Goal: Book appointment/travel/reservation

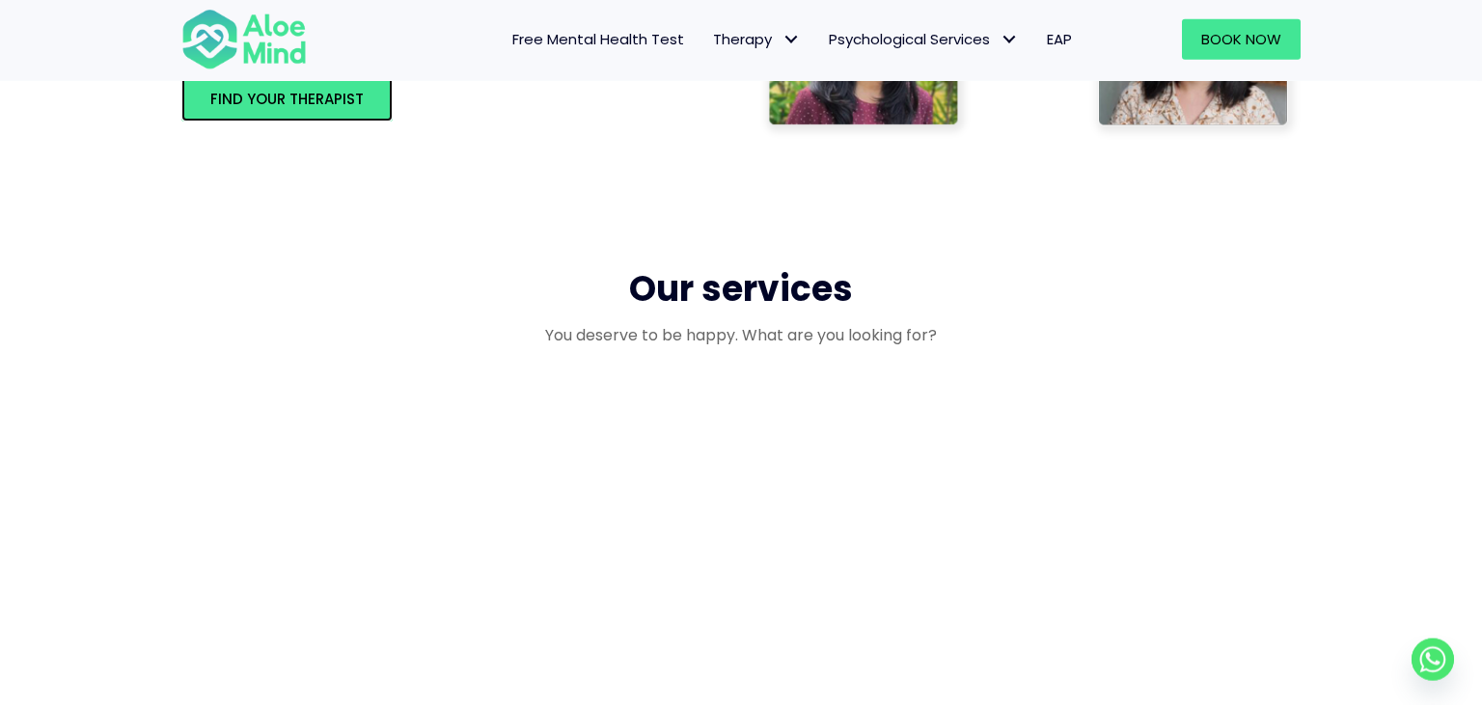
scroll to position [1528, 0]
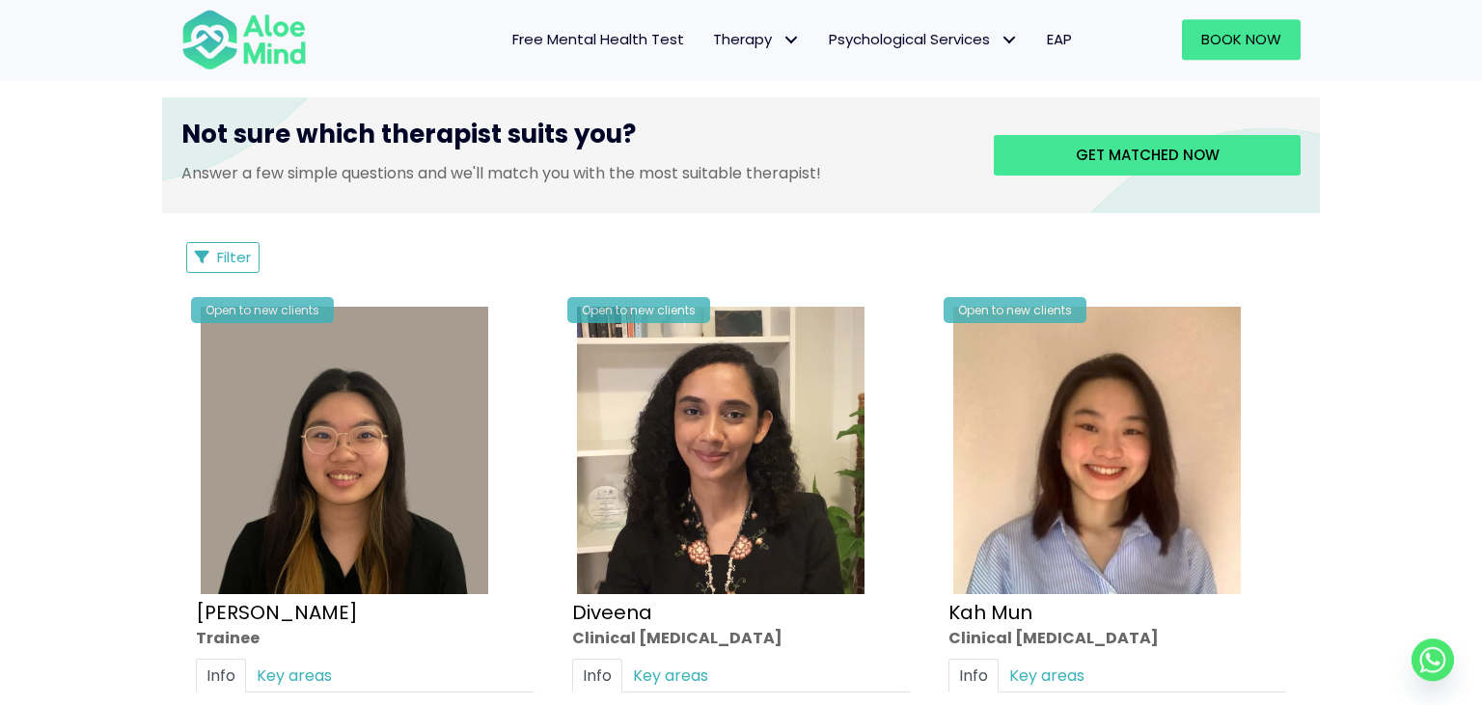
scroll to position [916, 0]
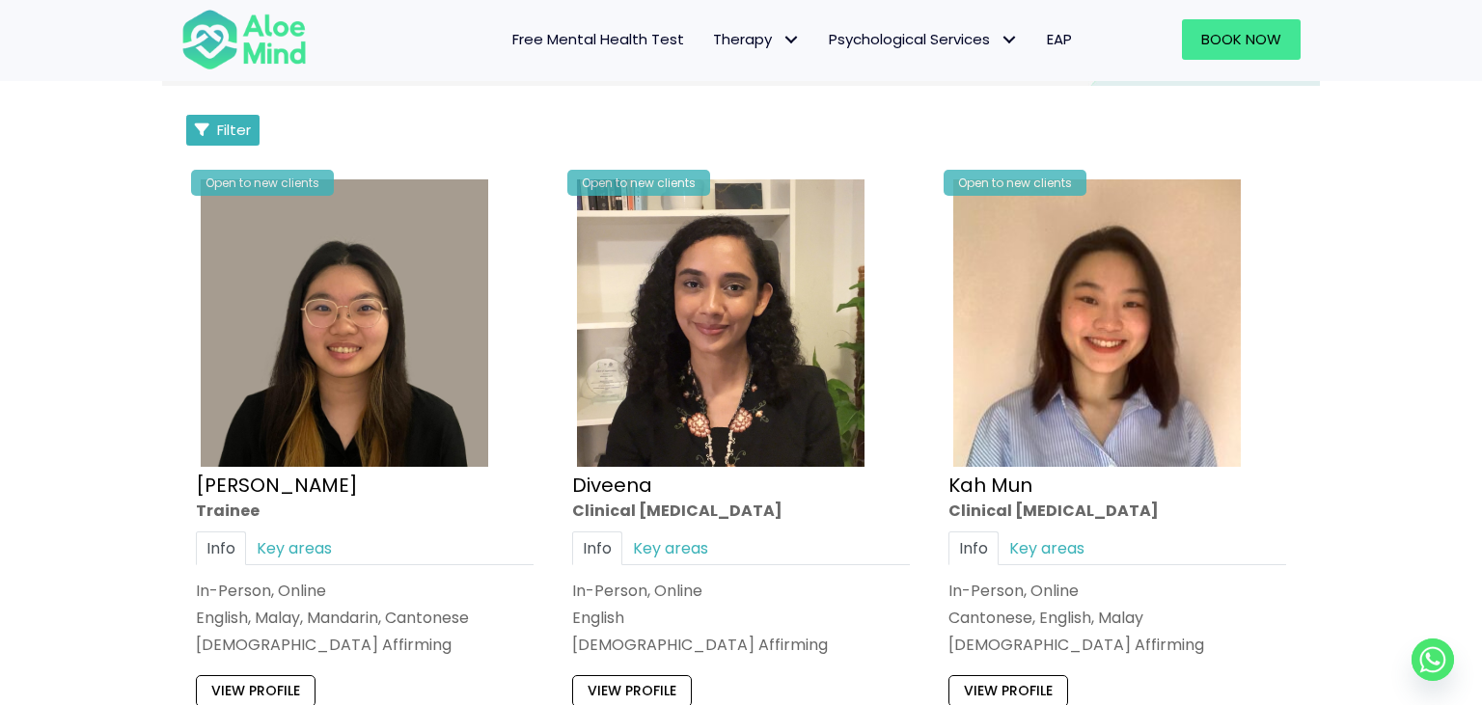
click at [243, 125] on span "Filter" at bounding box center [234, 130] width 34 height 20
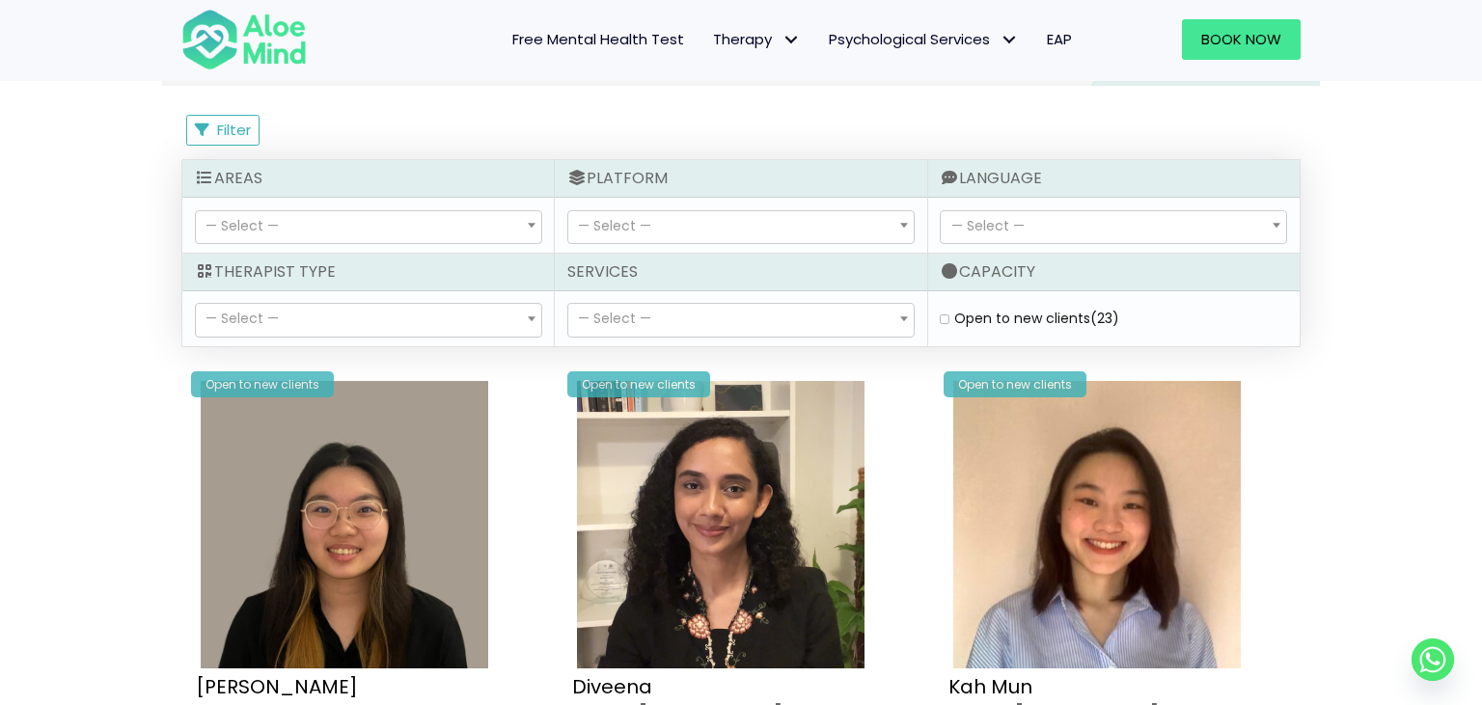
click at [377, 224] on span "— Select —" at bounding box center [368, 227] width 345 height 33
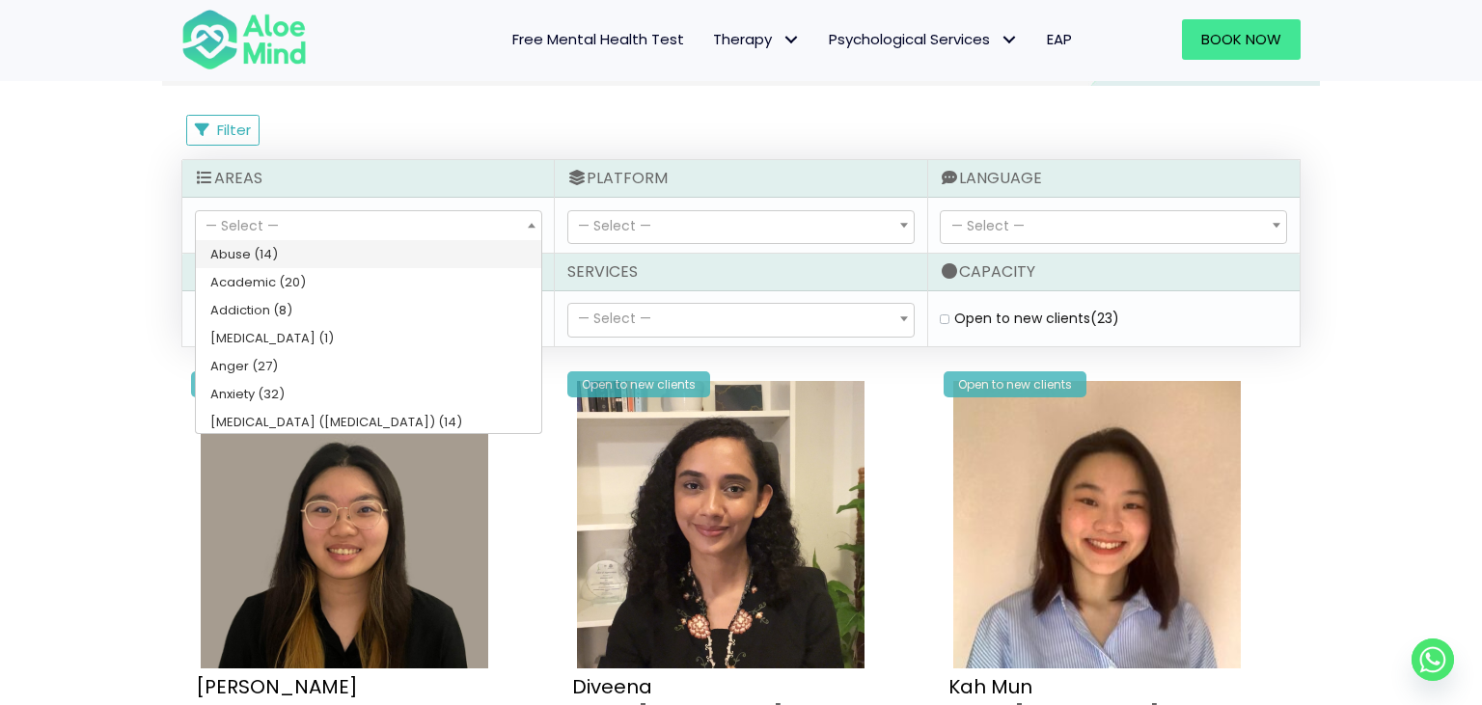
click at [524, 222] on span at bounding box center [531, 225] width 19 height 33
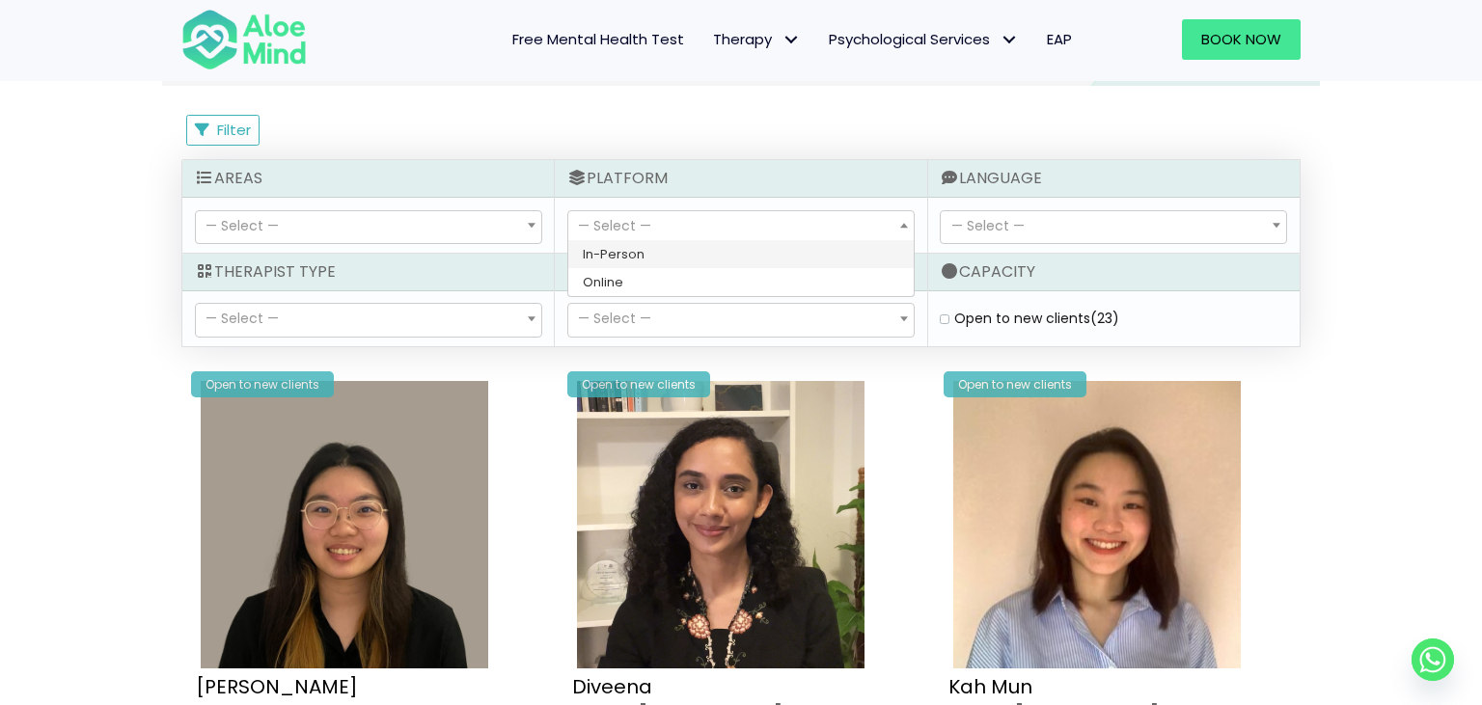
click at [666, 218] on span "— Select —" at bounding box center [740, 227] width 345 height 33
select select "71"
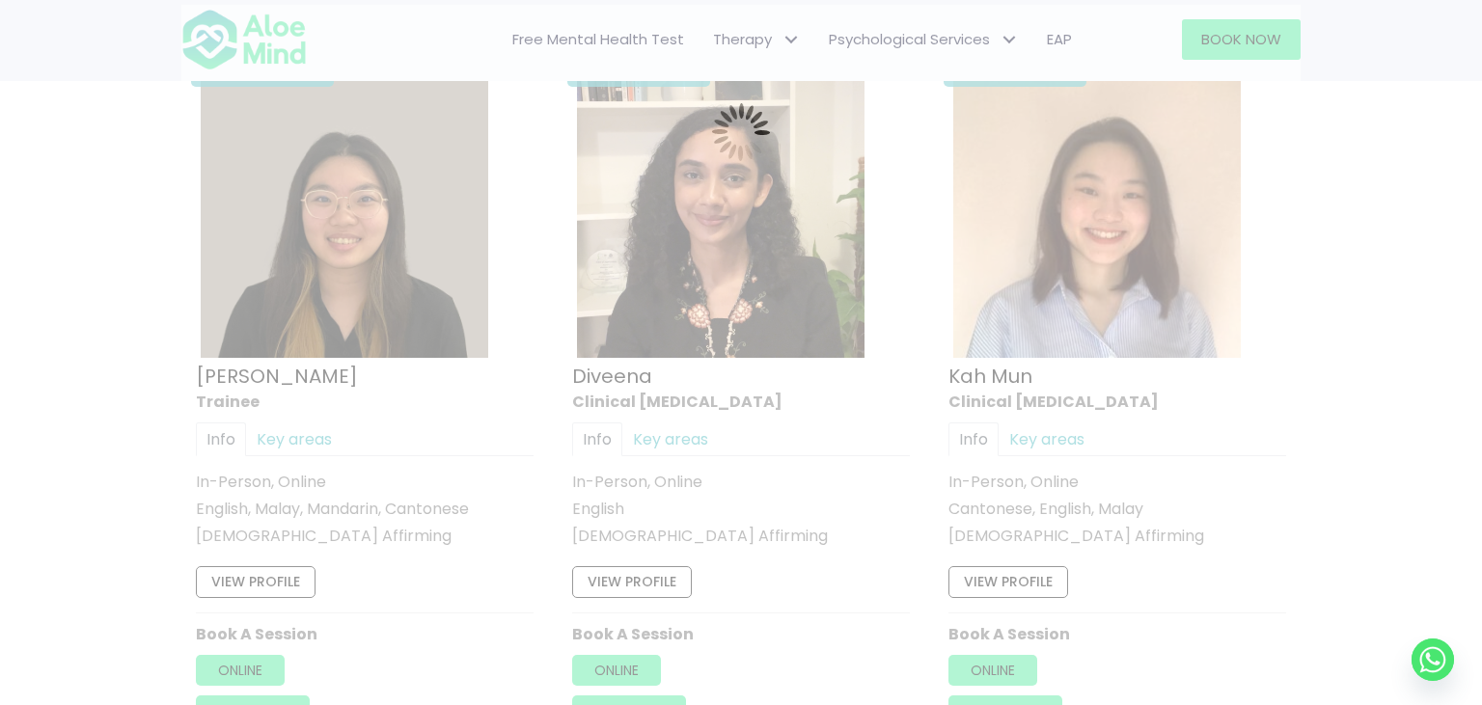
scroll to position [1030, 0]
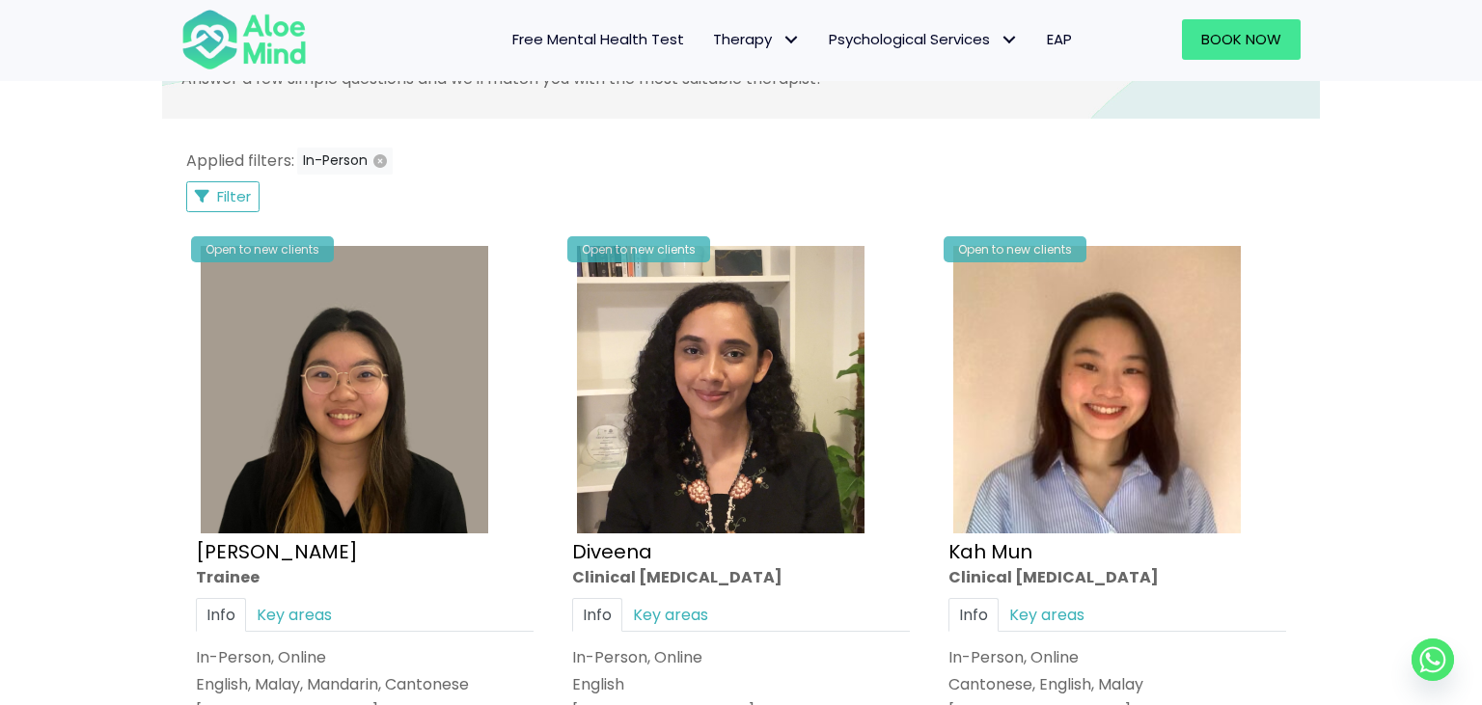
scroll to position [725, 0]
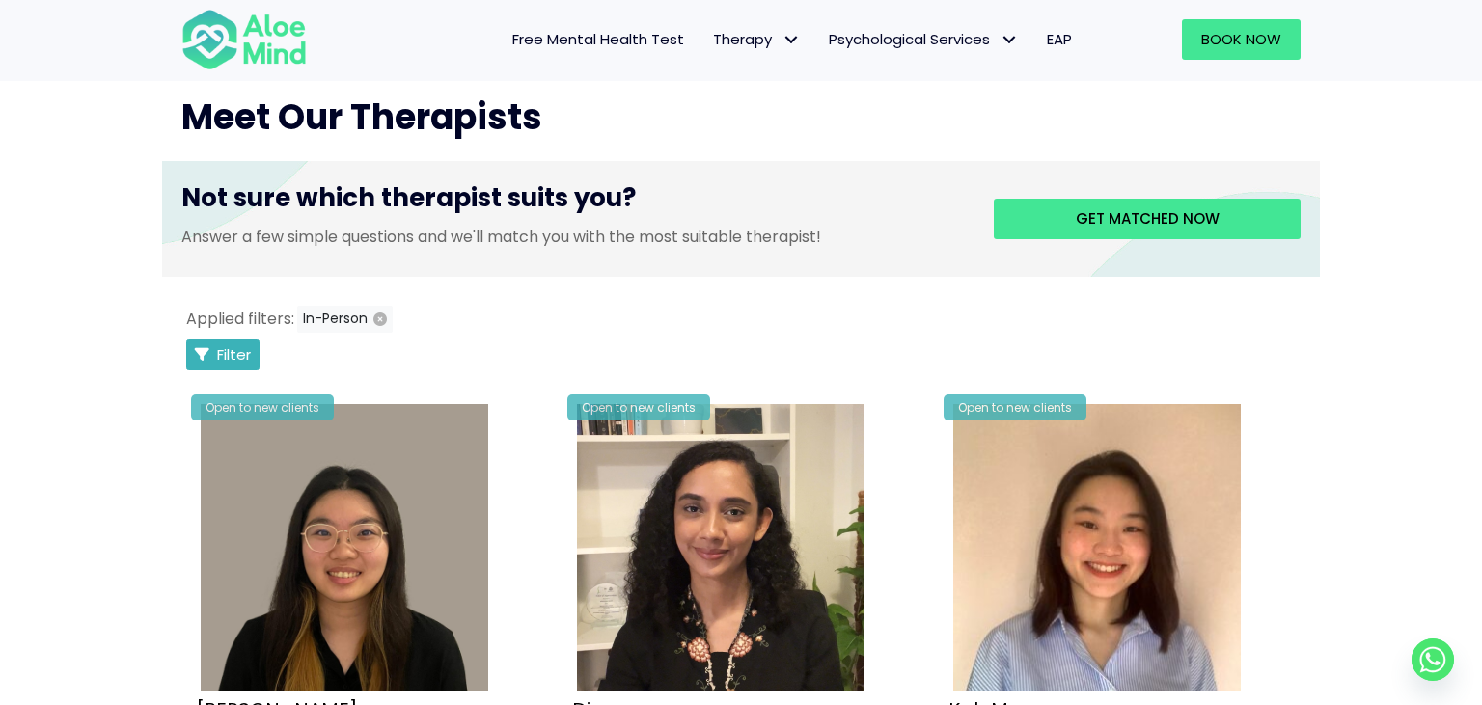
click at [217, 354] on span "Filter" at bounding box center [234, 354] width 34 height 20
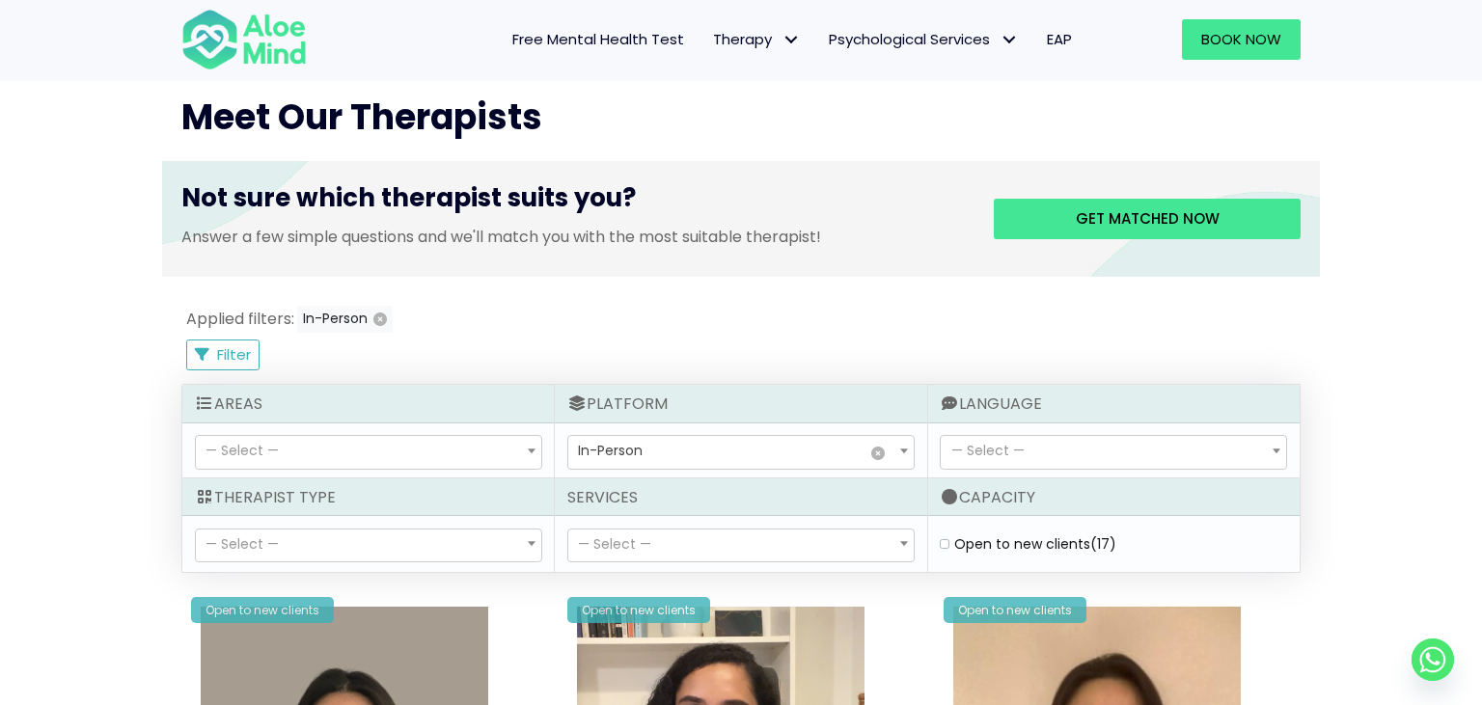
click at [1228, 453] on span "— Select —" at bounding box center [1113, 452] width 345 height 33
click at [1035, 446] on span "— Select —" at bounding box center [1113, 452] width 345 height 33
click at [492, 543] on span "— Select —" at bounding box center [368, 546] width 345 height 33
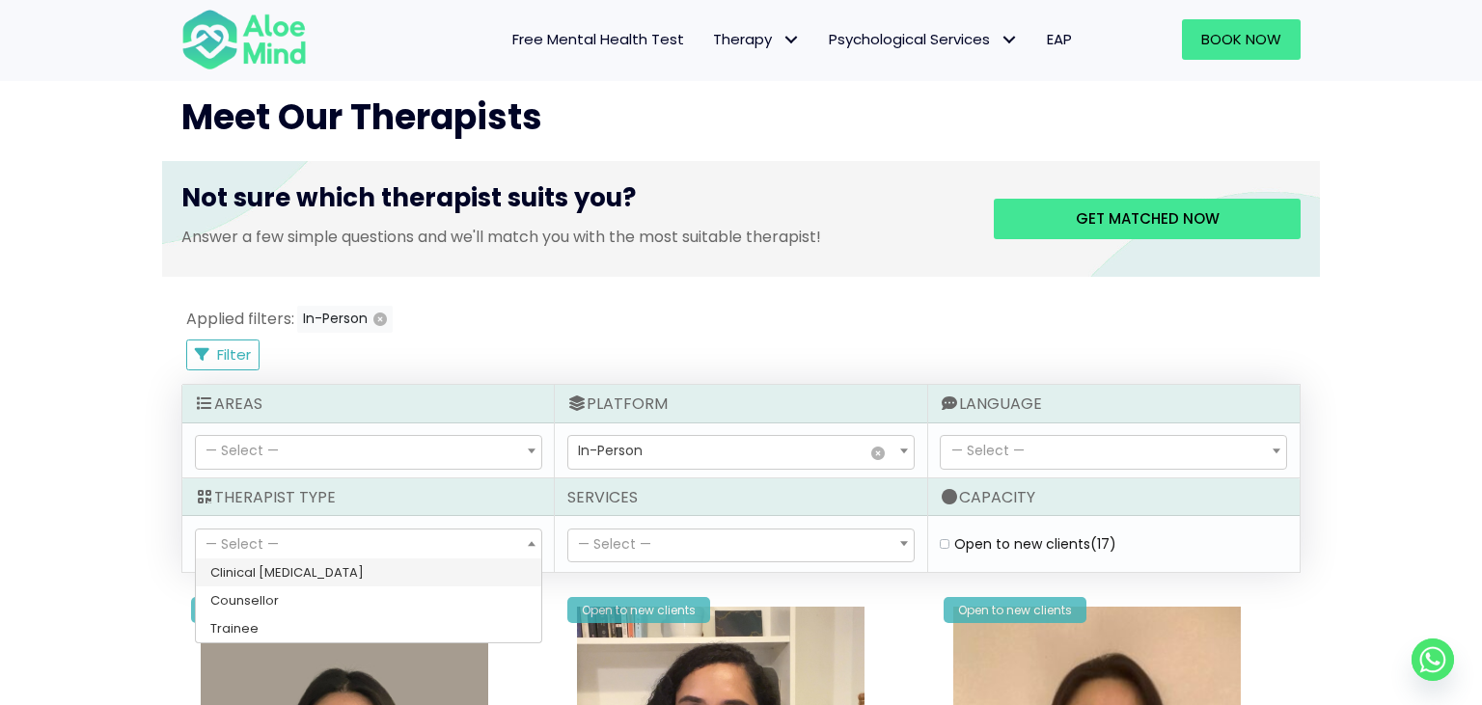
click at [662, 543] on span "— Select —" at bounding box center [740, 546] width 345 height 33
click at [466, 543] on span "— Select —" at bounding box center [368, 546] width 345 height 33
select select "80"
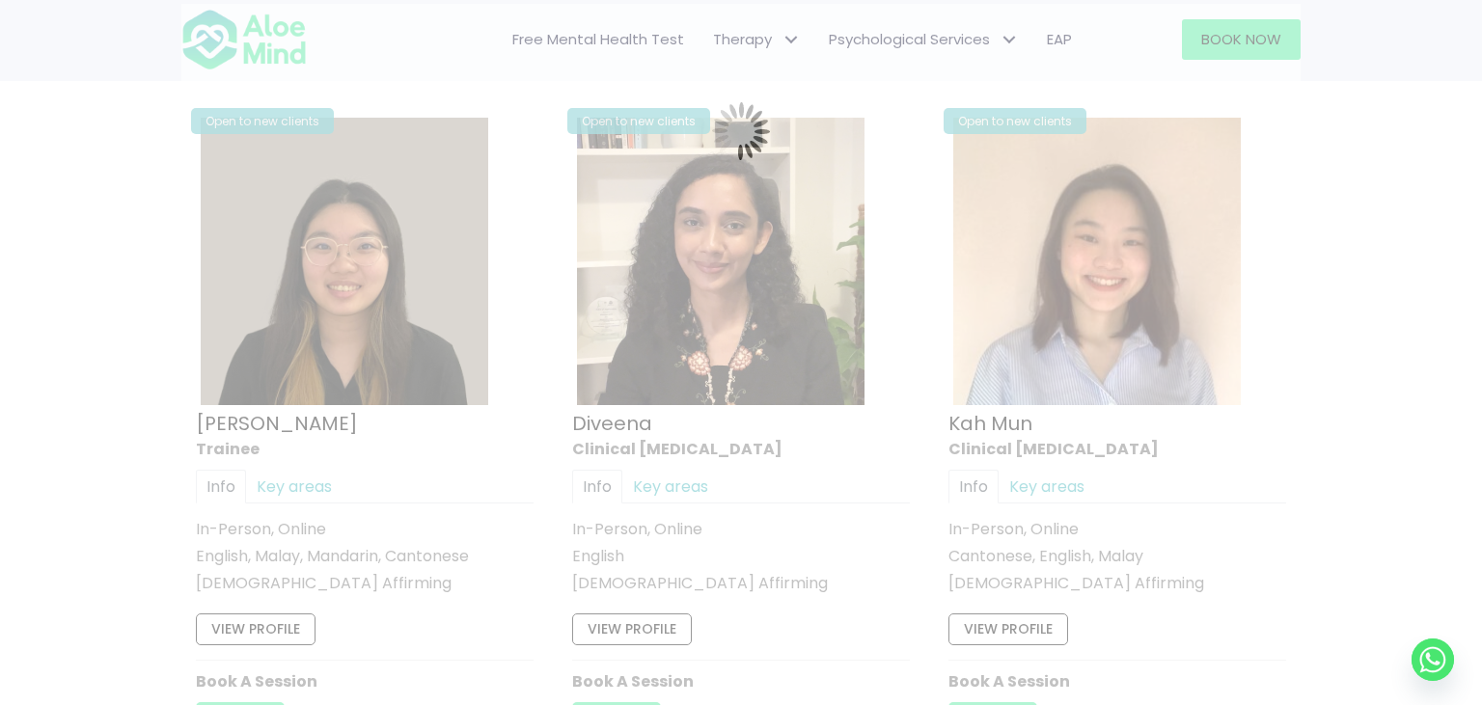
scroll to position [1030, 0]
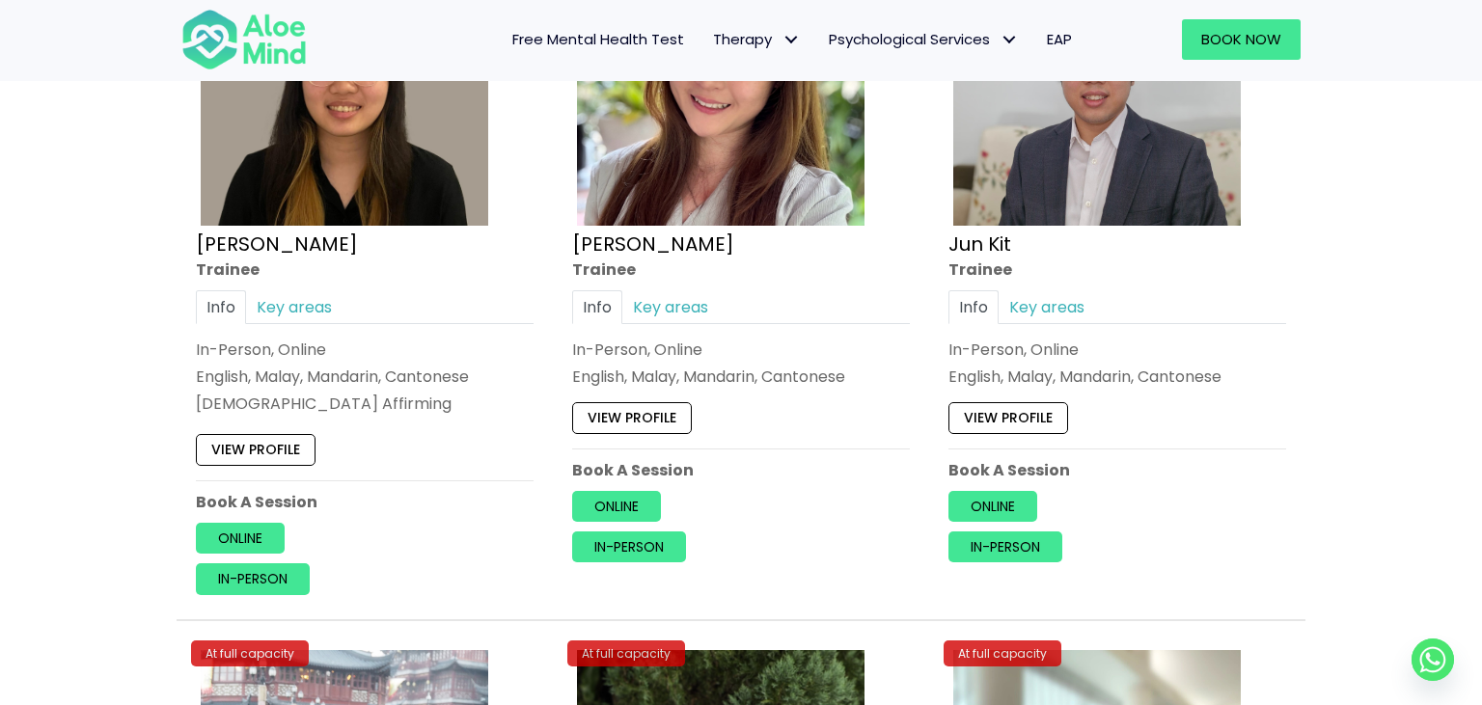
scroll to position [1030, 0]
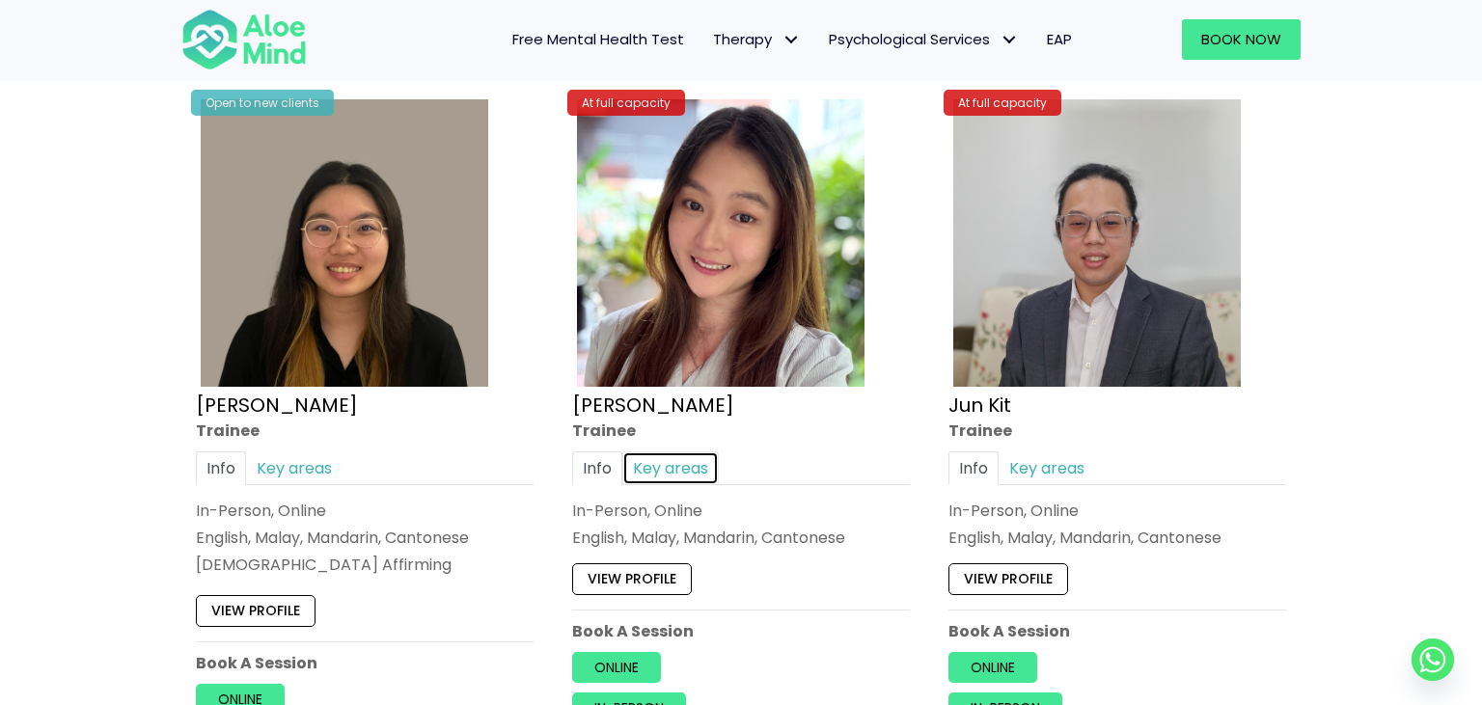
click at [651, 466] on link "Key areas" at bounding box center [670, 468] width 96 height 34
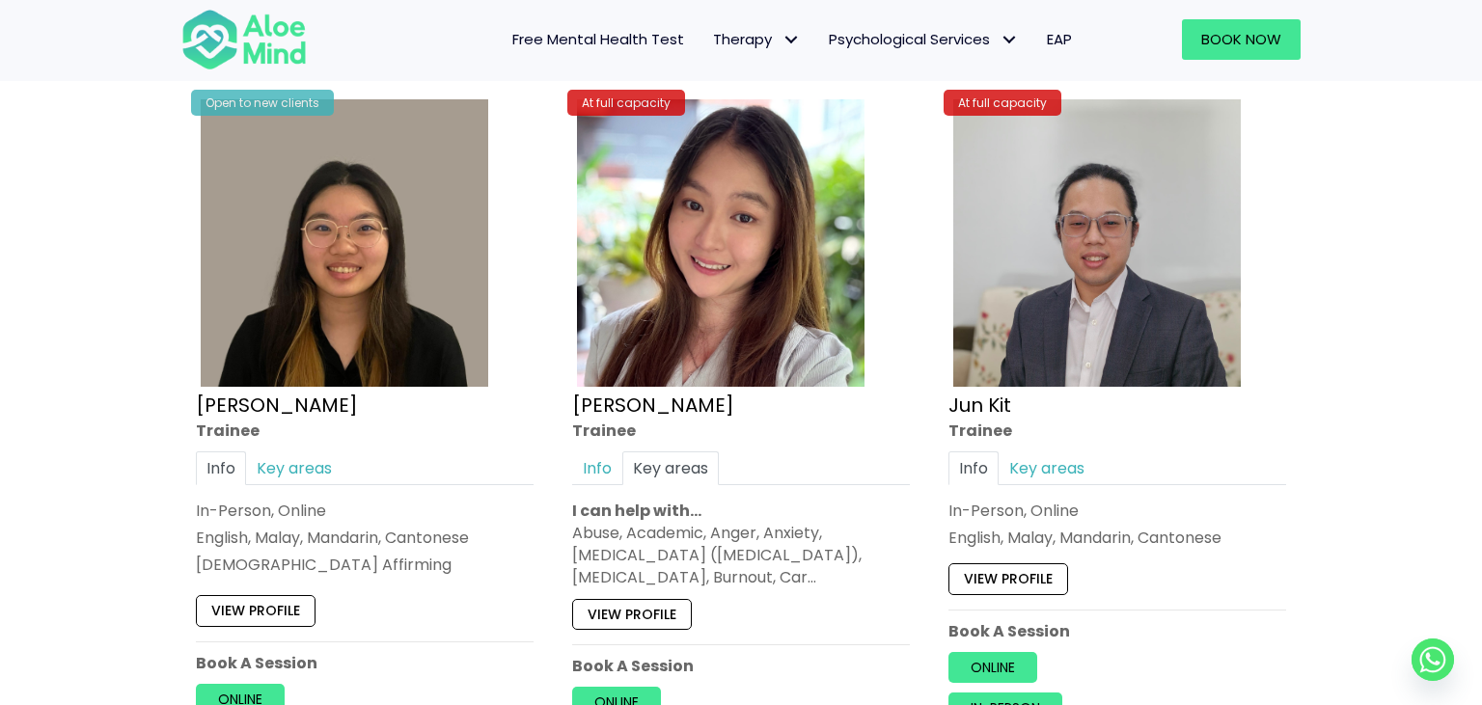
click at [801, 578] on div "Abuse, Academic, Anger, Anxiety, [MEDICAL_DATA] ([MEDICAL_DATA]), [MEDICAL_DATA…" at bounding box center [741, 556] width 338 height 68
click at [1020, 573] on link "View profile" at bounding box center [1008, 579] width 120 height 31
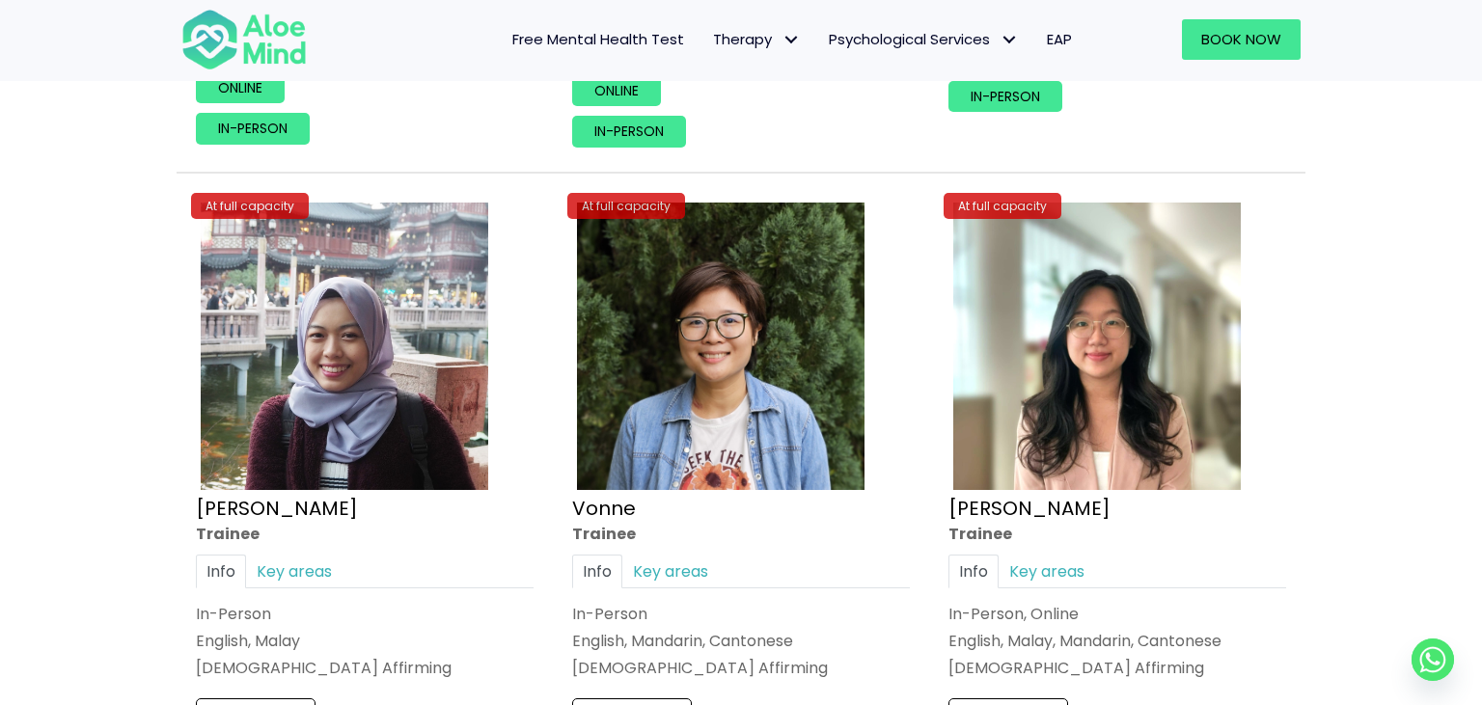
scroll to position [1948, 0]
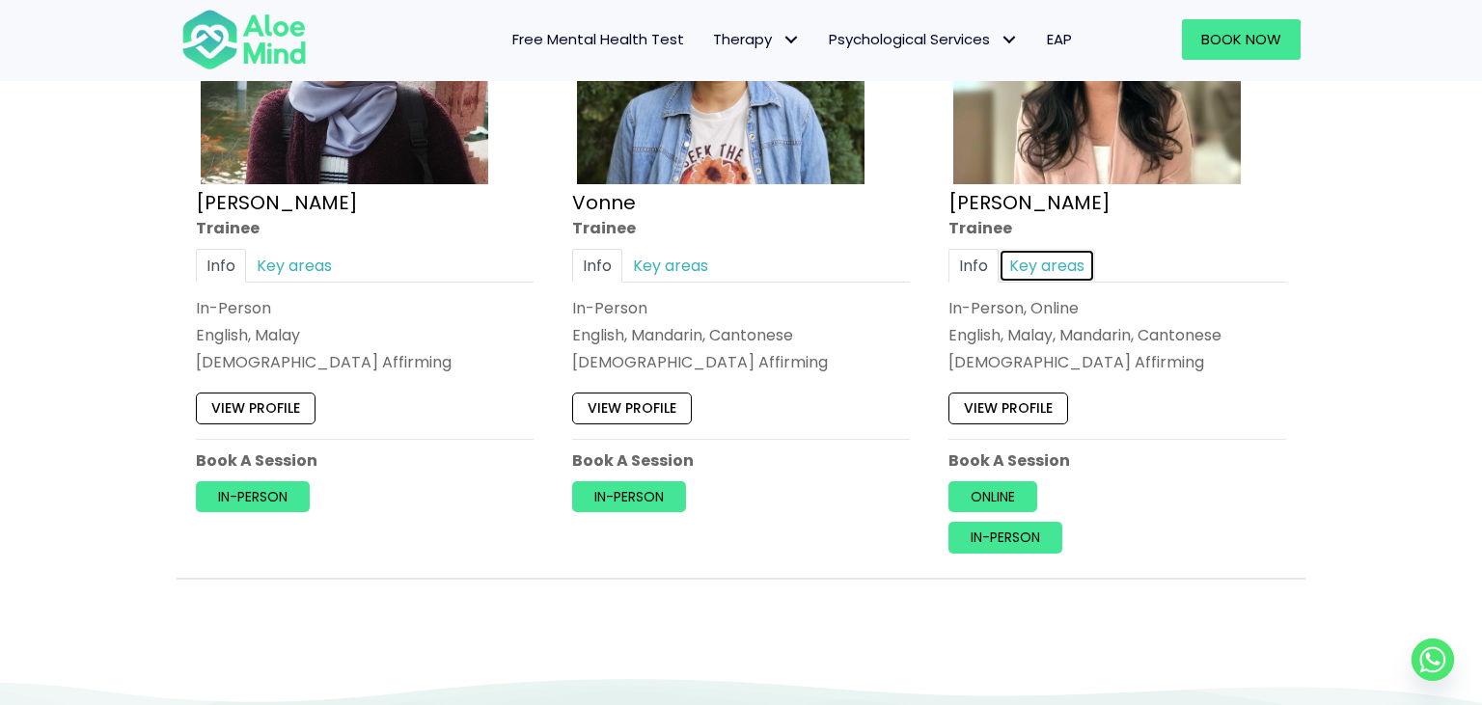
click at [1067, 259] on link "Key areas" at bounding box center [1046, 266] width 96 height 34
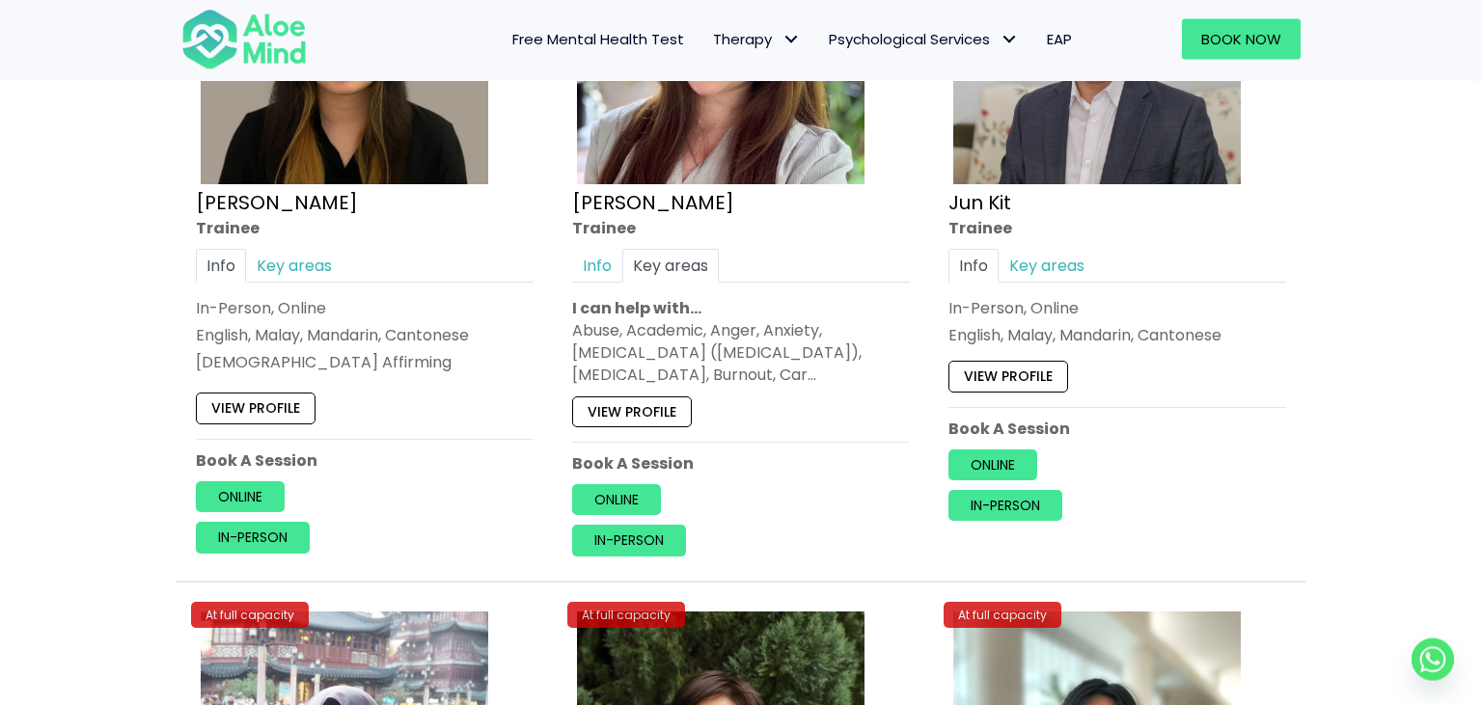
scroll to position [1336, 0]
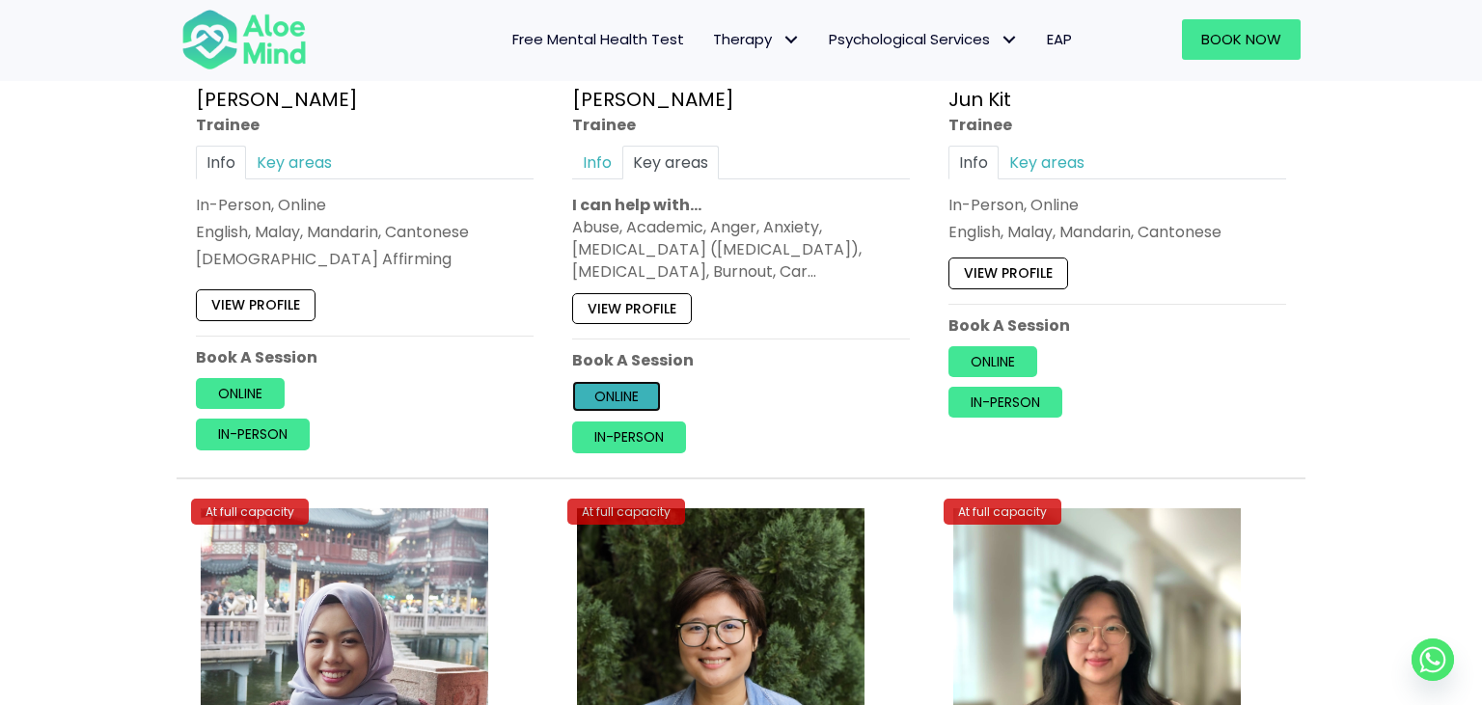
click at [633, 394] on link "Online" at bounding box center [616, 396] width 89 height 31
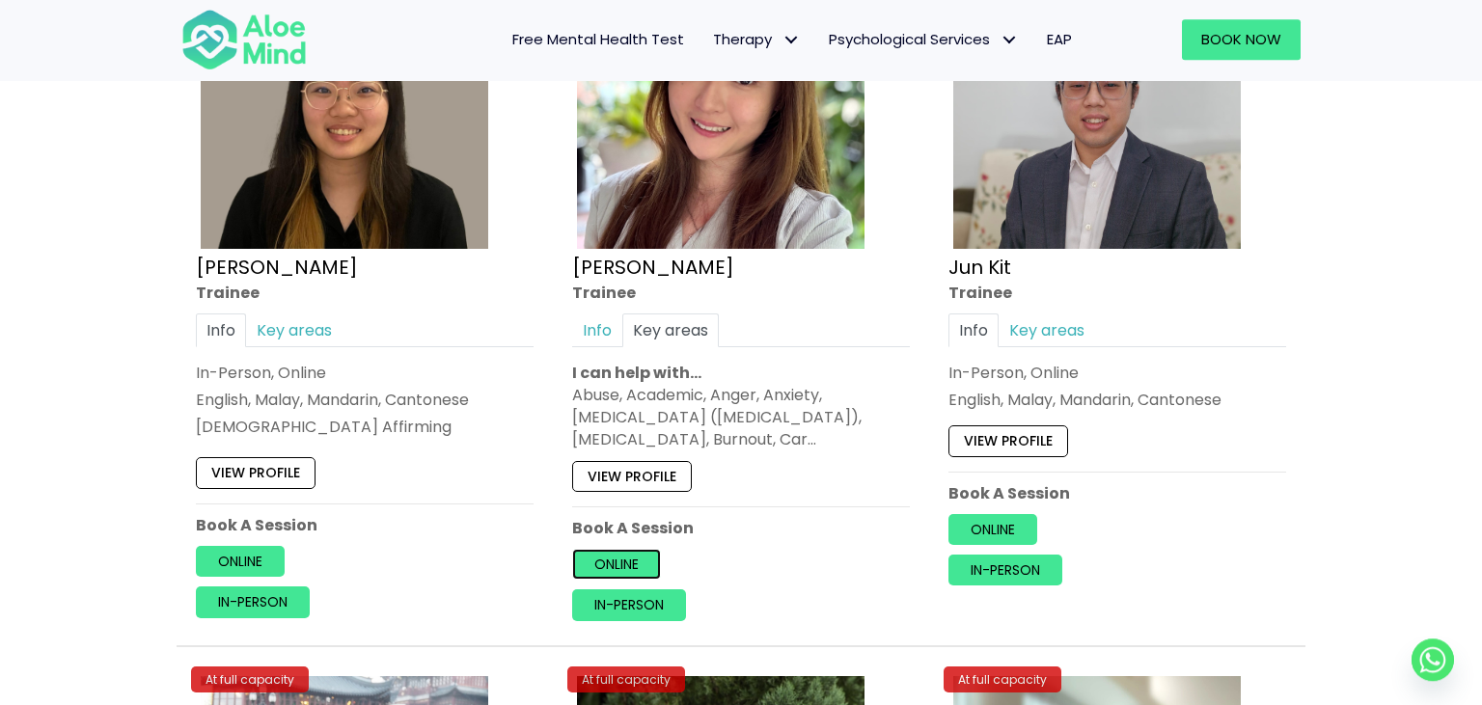
scroll to position [1030, 0]
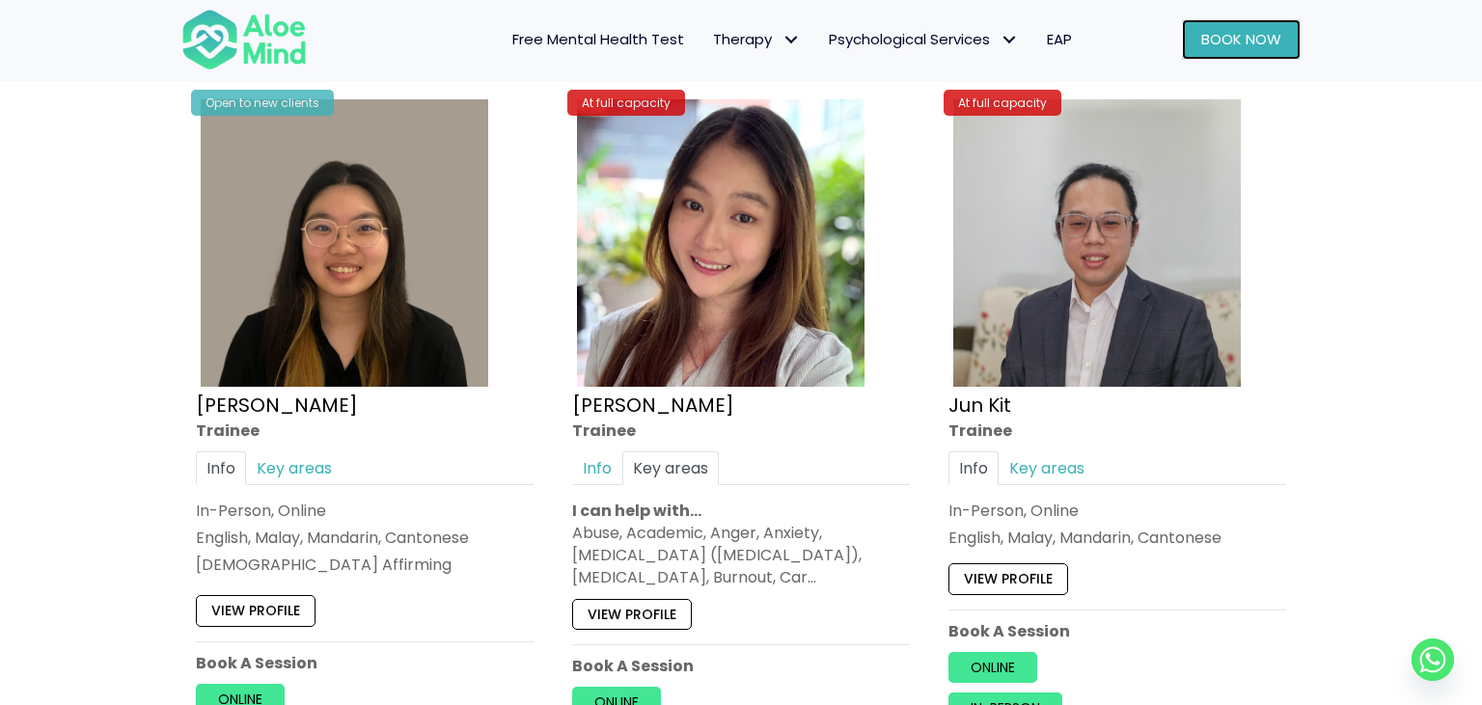
click at [1268, 25] on link "Book Now" at bounding box center [1241, 39] width 119 height 41
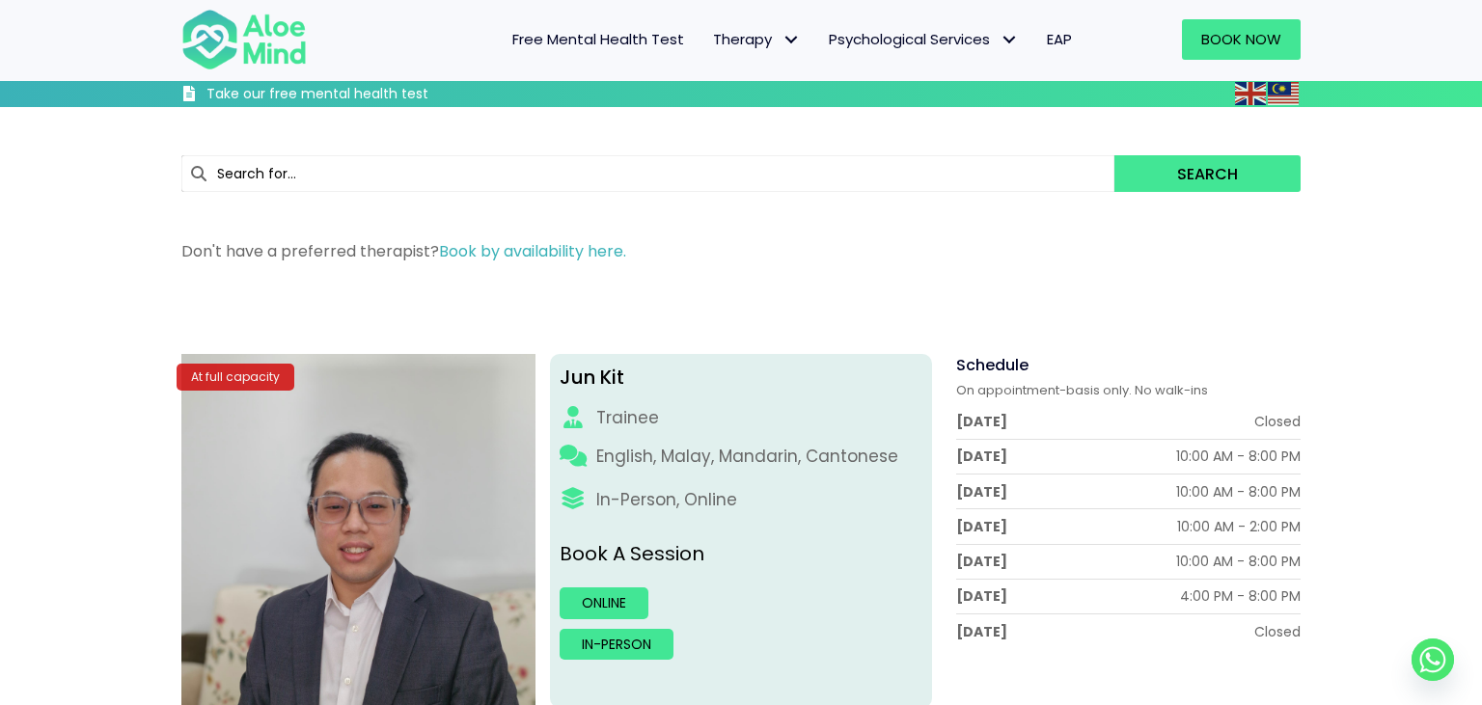
scroll to position [305, 0]
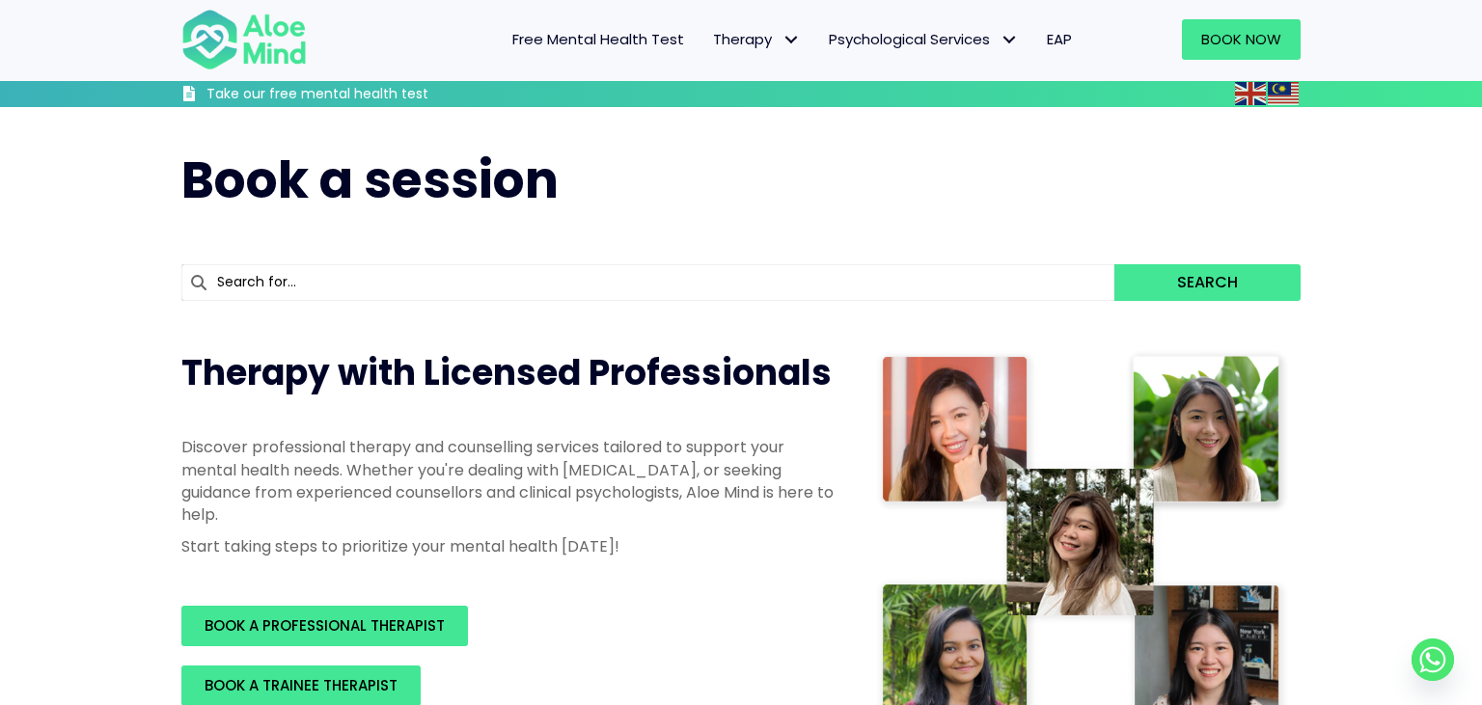
scroll to position [305, 0]
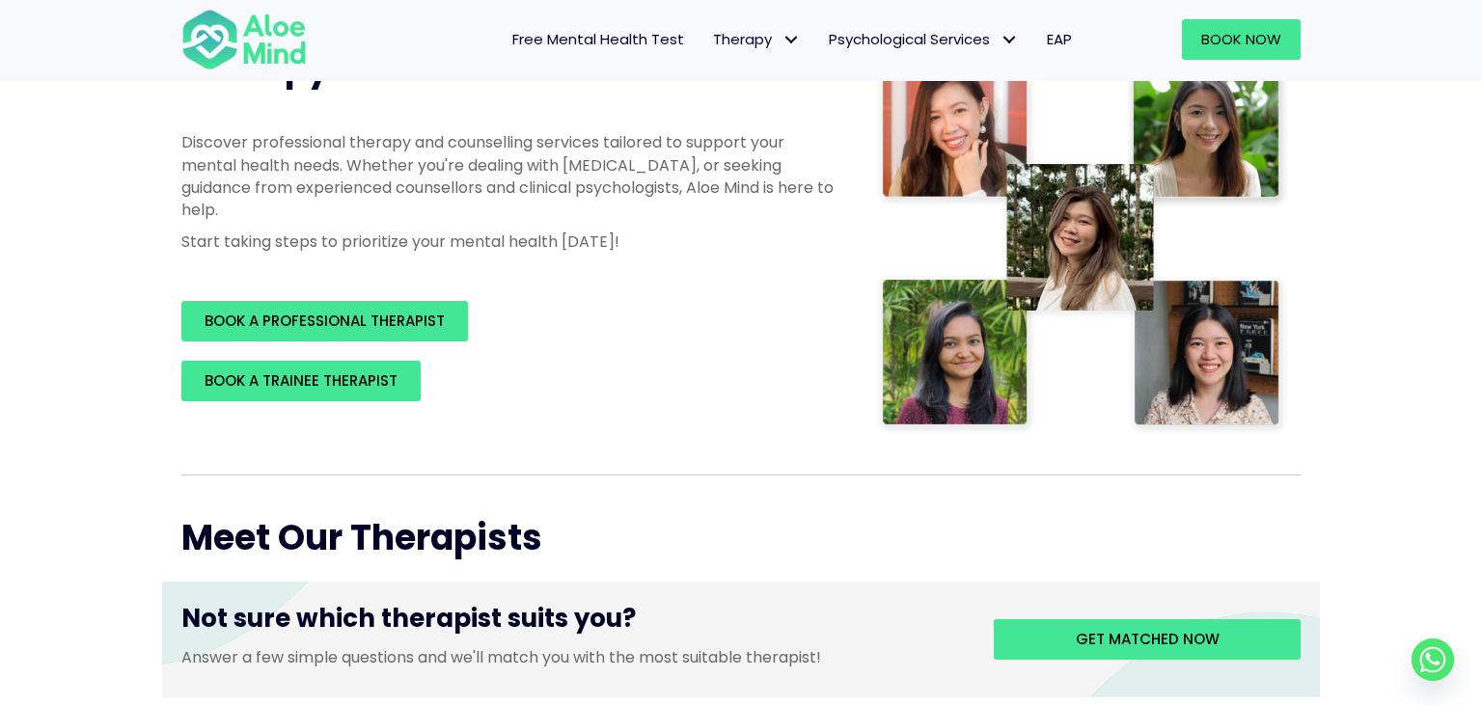
click at [360, 401] on div "Therapy with Licensed Professionals Discover professional therapy and counselli…" at bounding box center [509, 223] width 695 height 396
click at [360, 384] on span "BOOK A TRAINEE THERAPIST" at bounding box center [301, 380] width 193 height 20
